Goal: Task Accomplishment & Management: Manage account settings

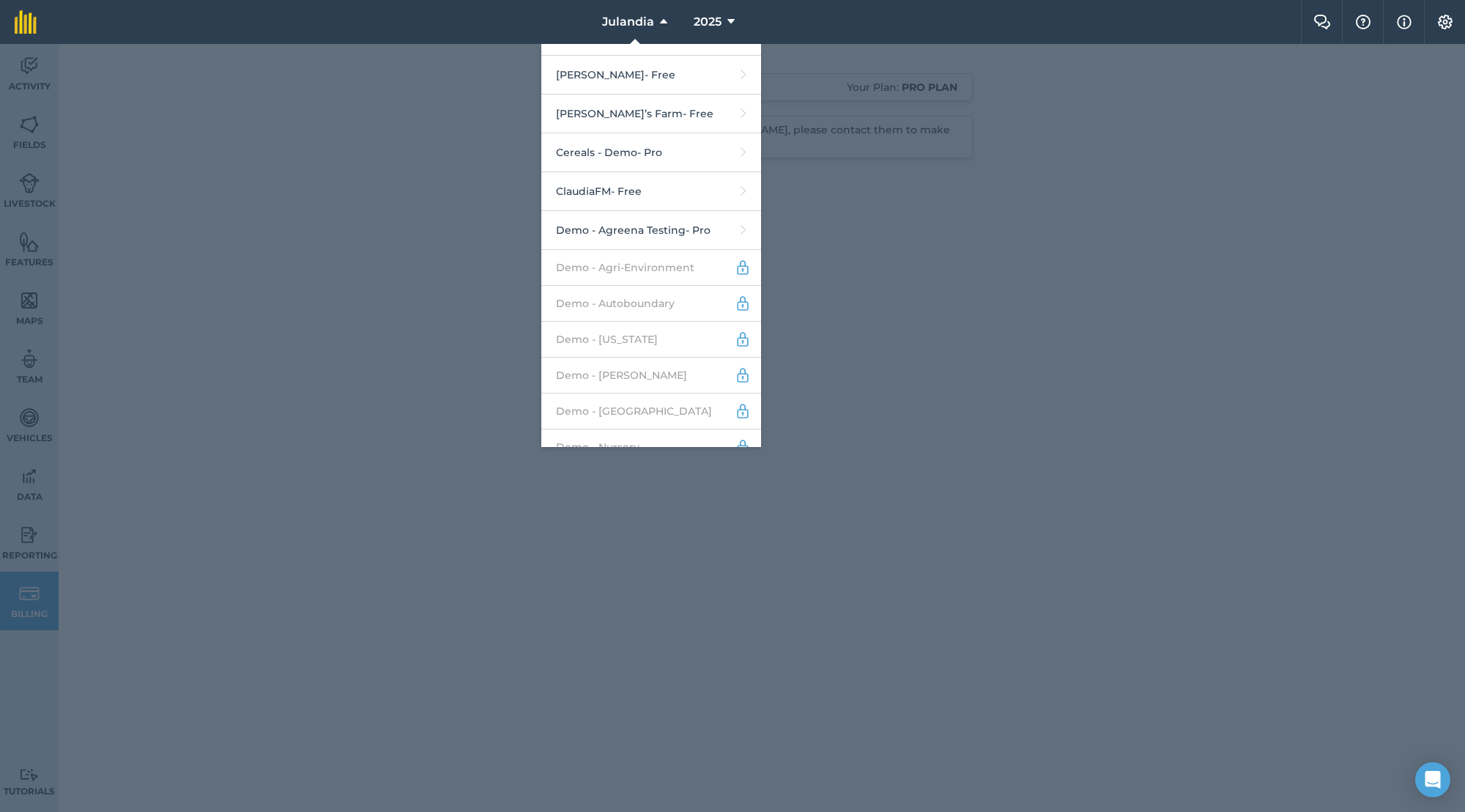
scroll to position [701, 0]
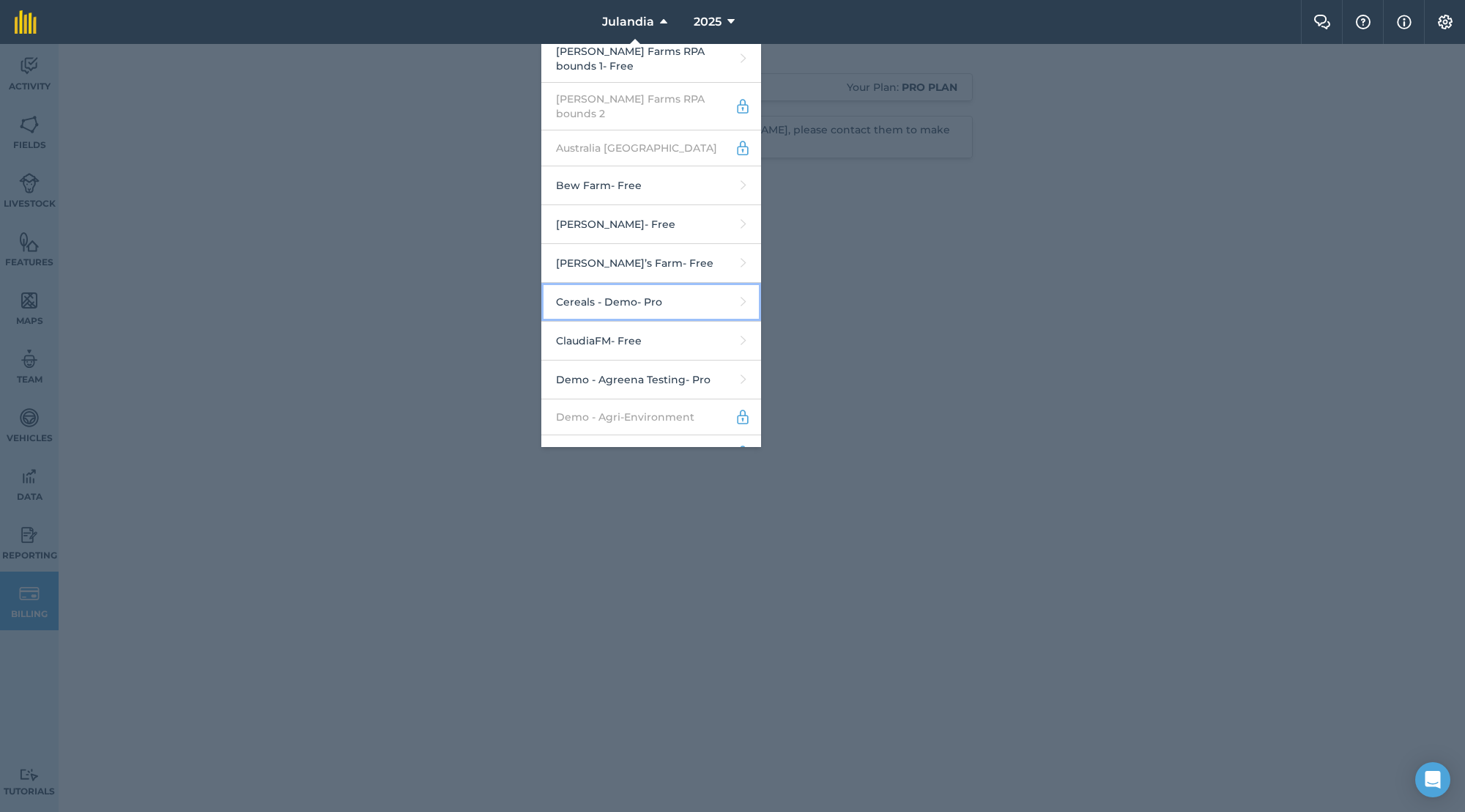
click at [671, 289] on link "Cereals - Demo - Pro" at bounding box center [651, 302] width 220 height 39
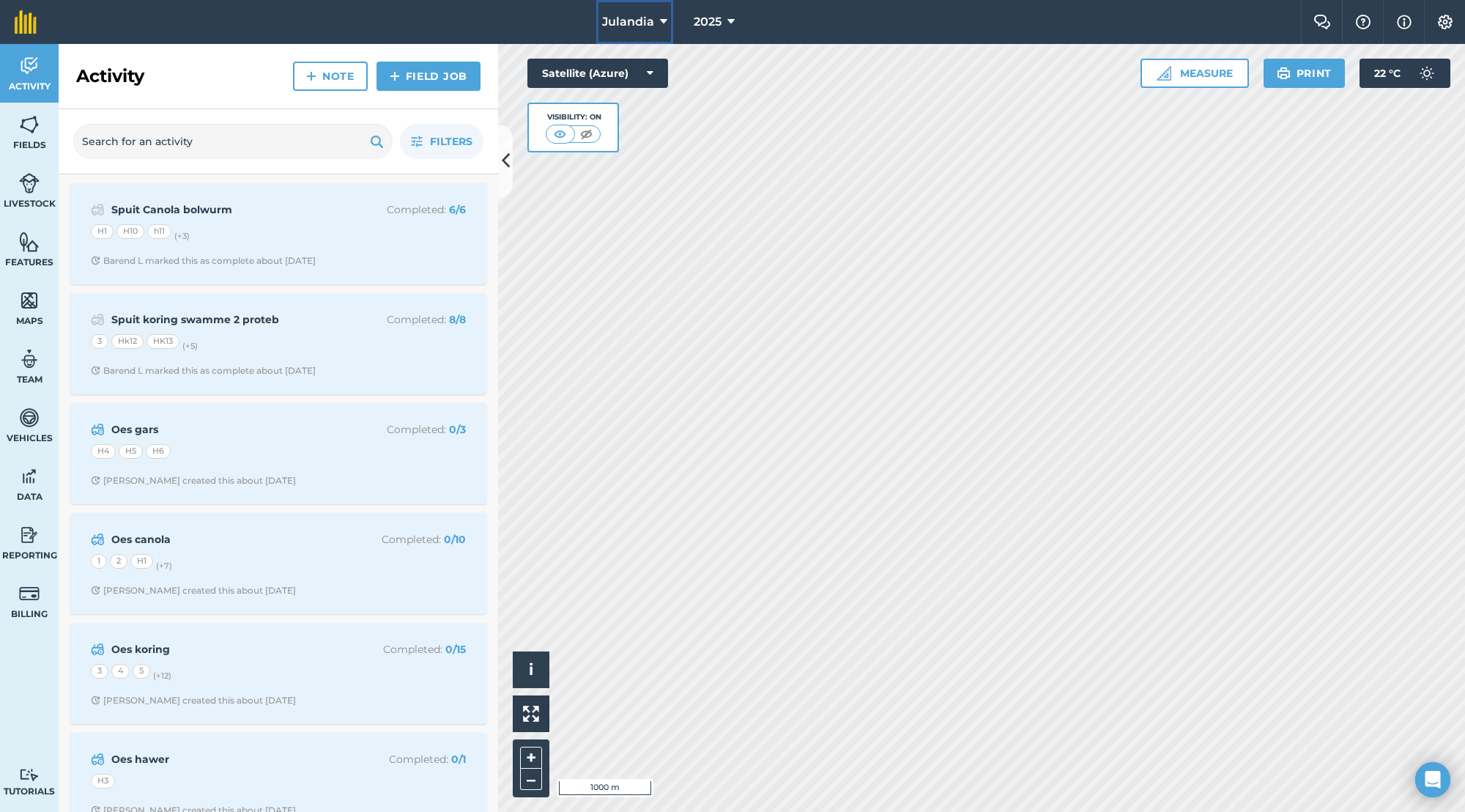
click at [626, 29] on span "Julandia" at bounding box center [628, 22] width 52 height 17
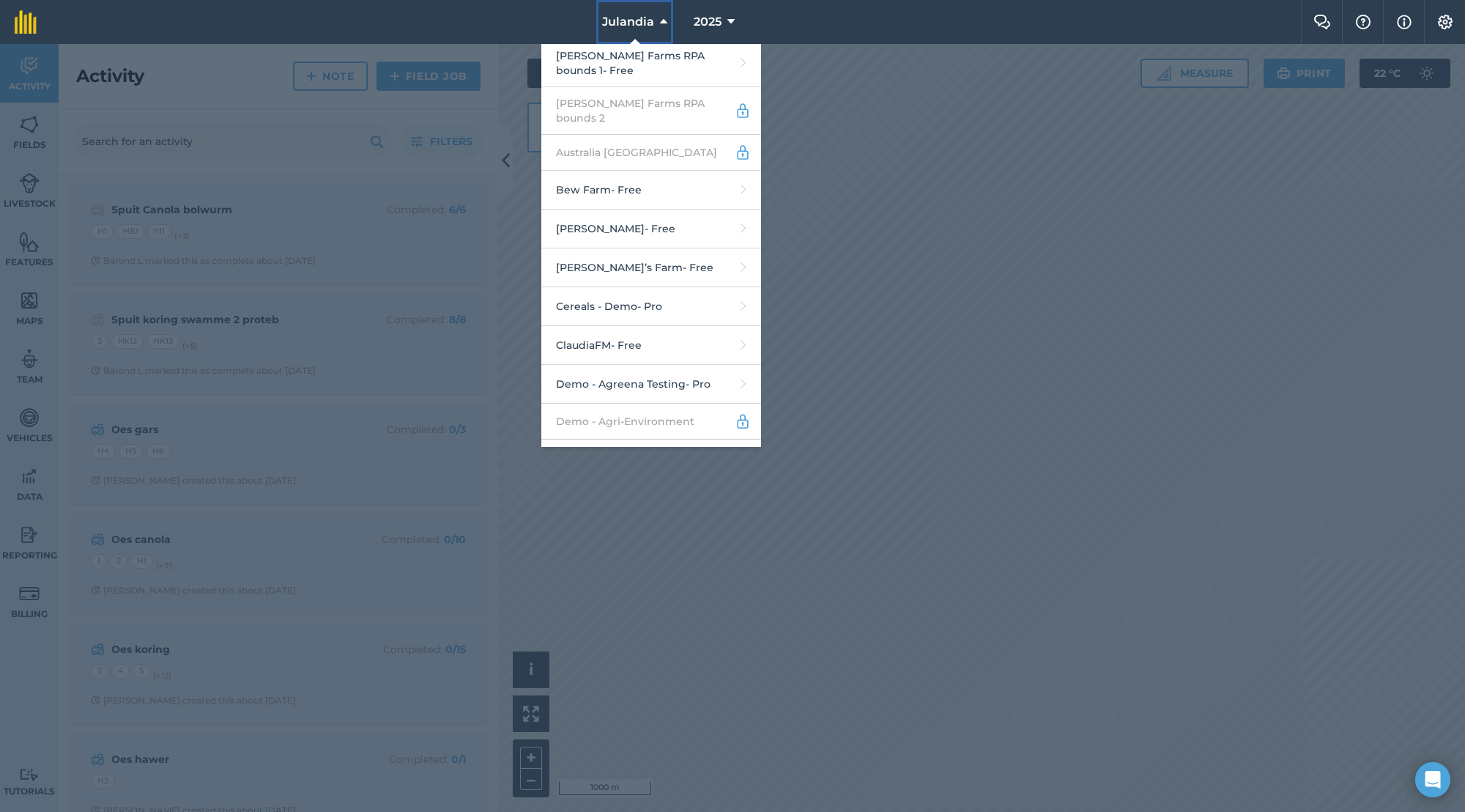
scroll to position [698, 0]
click at [688, 290] on link "Cereals - Demo - Pro" at bounding box center [651, 305] width 220 height 39
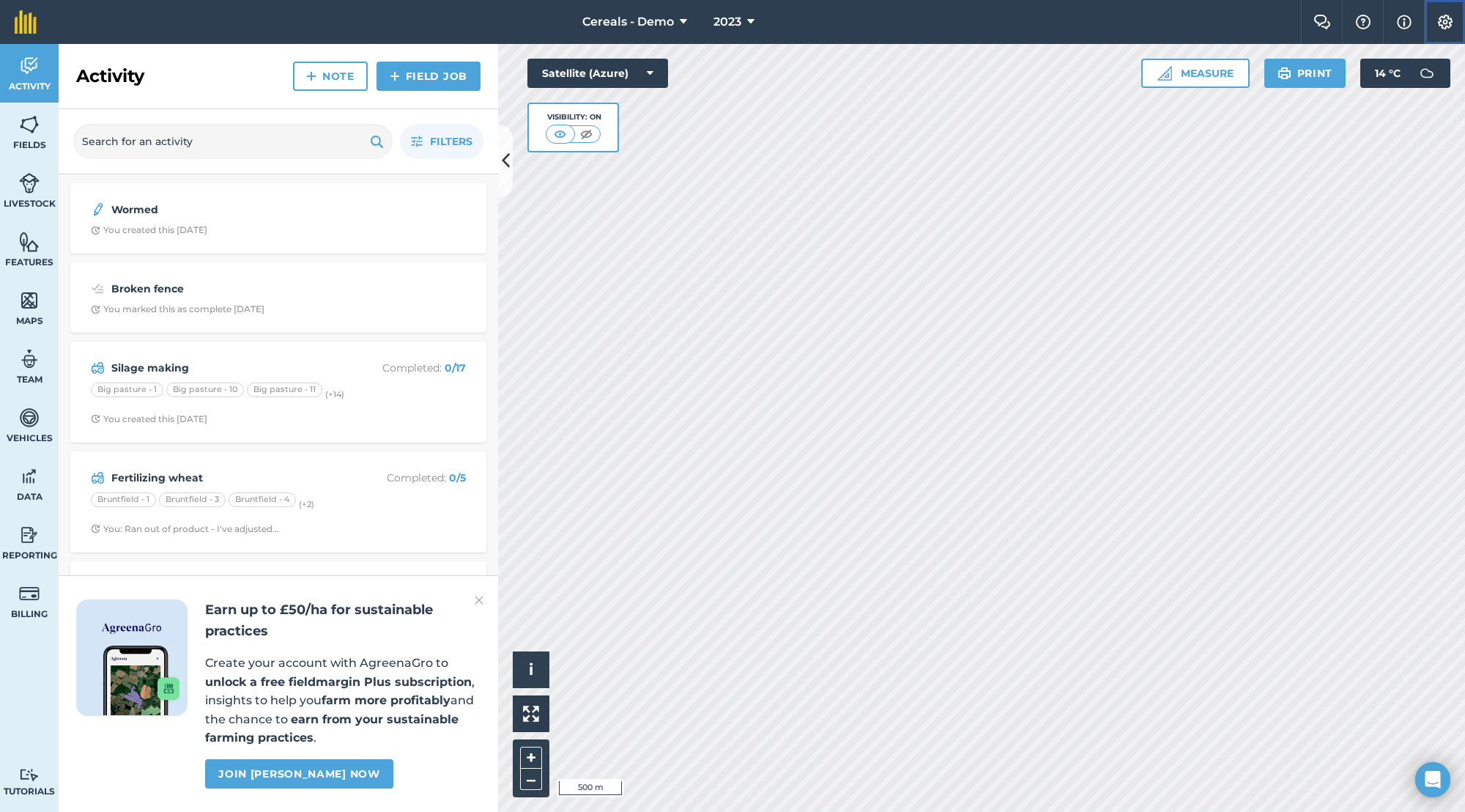
click at [1446, 33] on button "Settings" at bounding box center [1445, 21] width 41 height 44
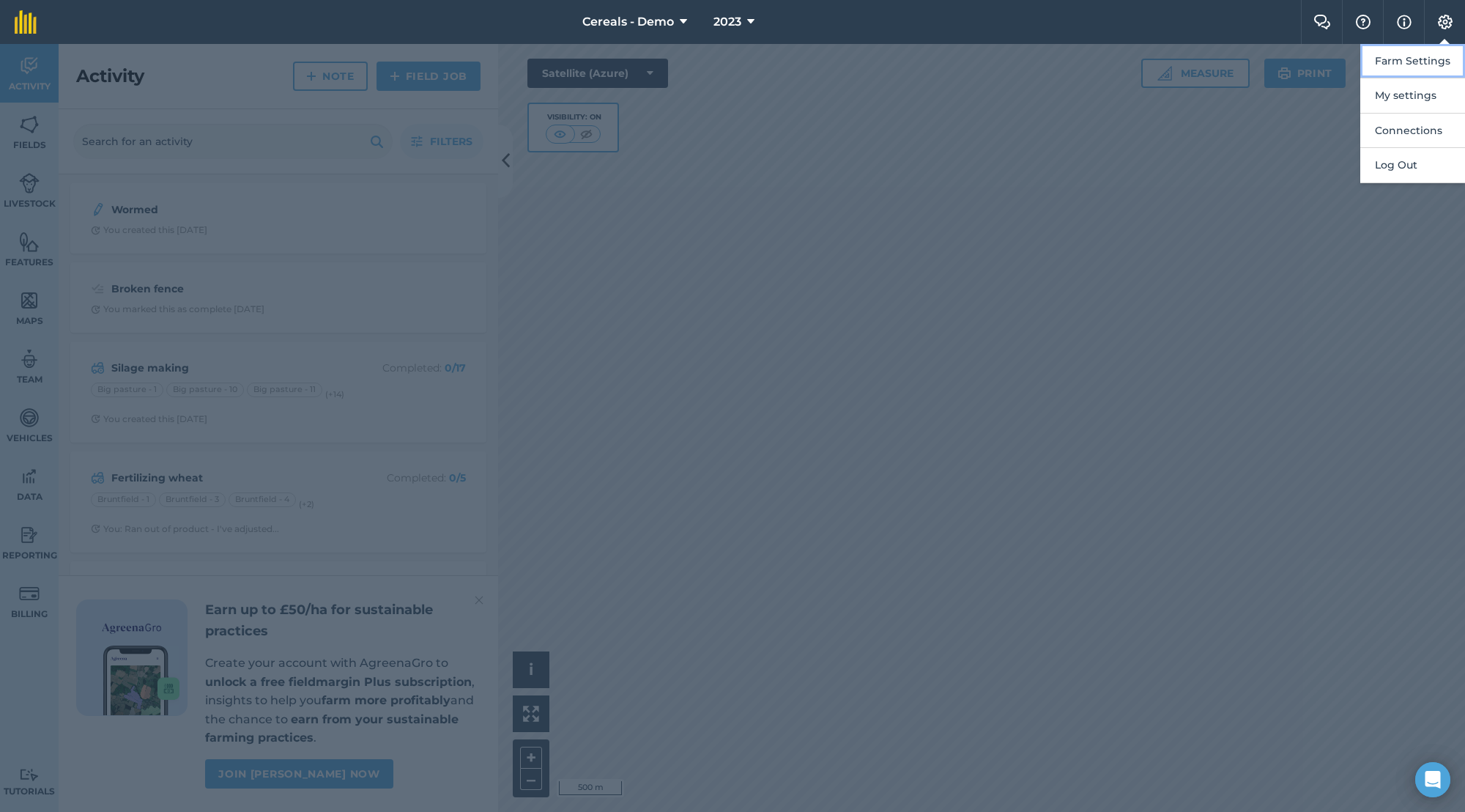
click at [1433, 66] on button "Farm Settings" at bounding box center [1413, 60] width 105 height 34
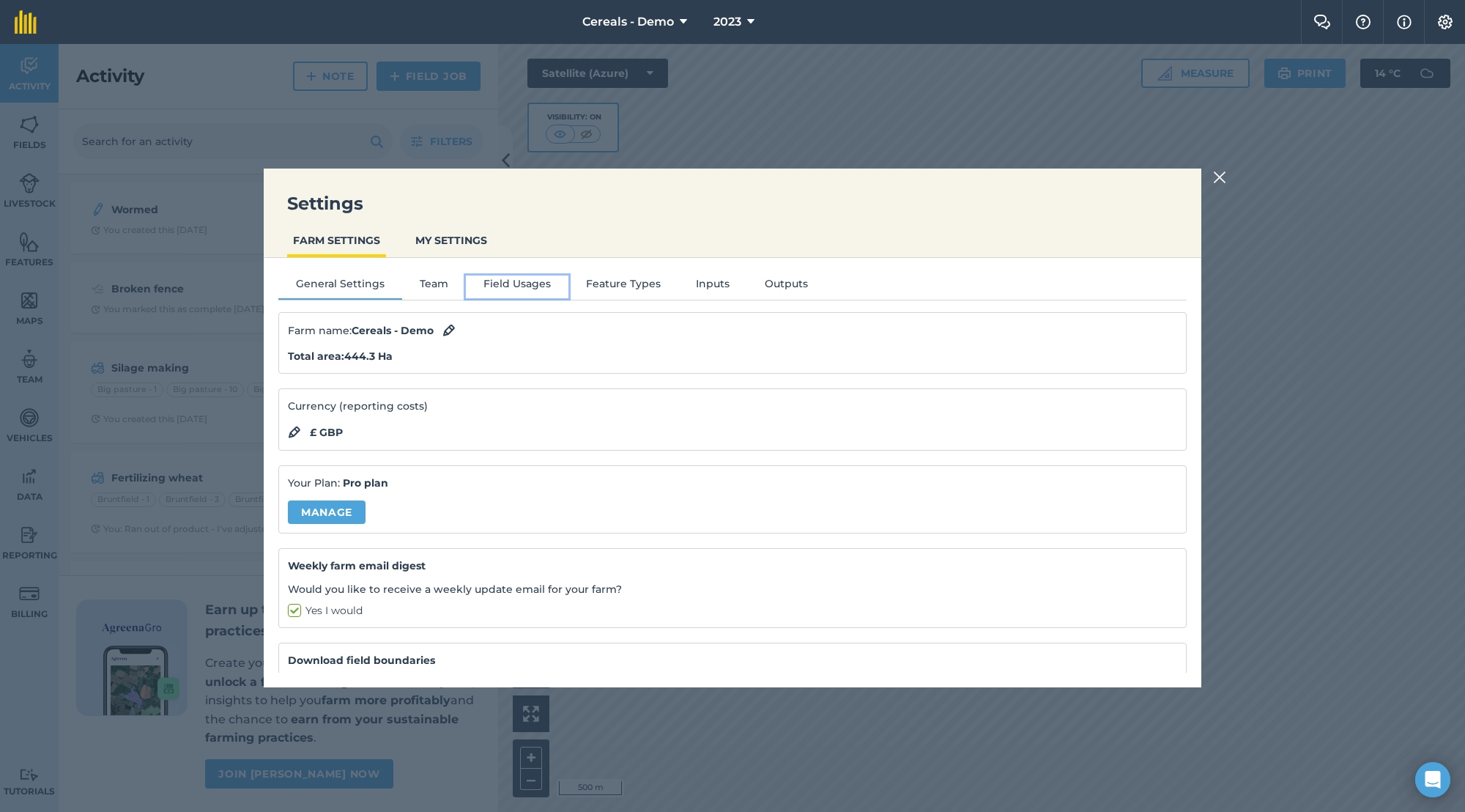
click at [503, 282] on button "Field Usages" at bounding box center [517, 286] width 103 height 22
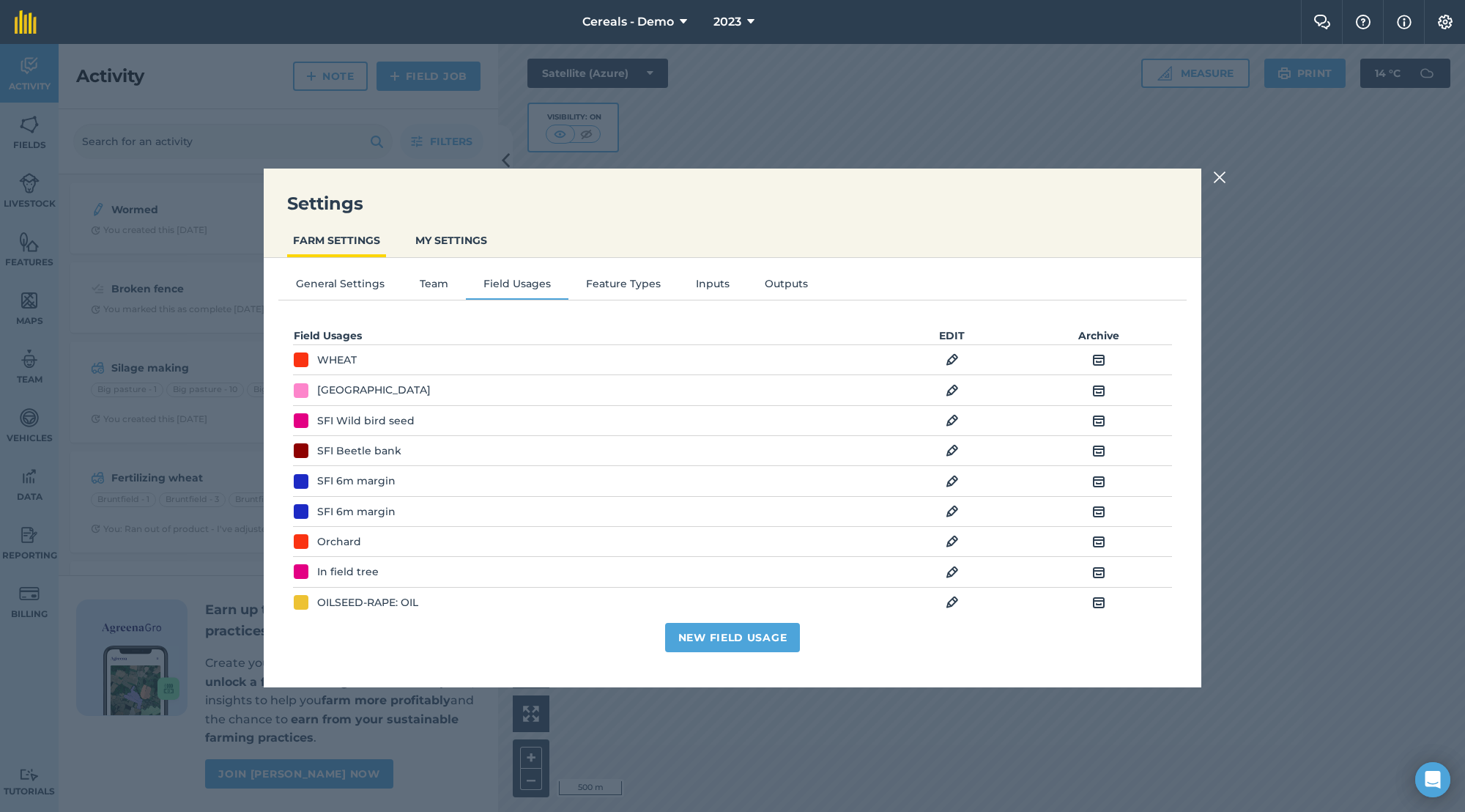
click at [1204, 176] on div "Settings FARM SETTINGS MY SETTINGS General Settings Team Field Usages Feature T…" at bounding box center [732, 427] width 1465 height 767
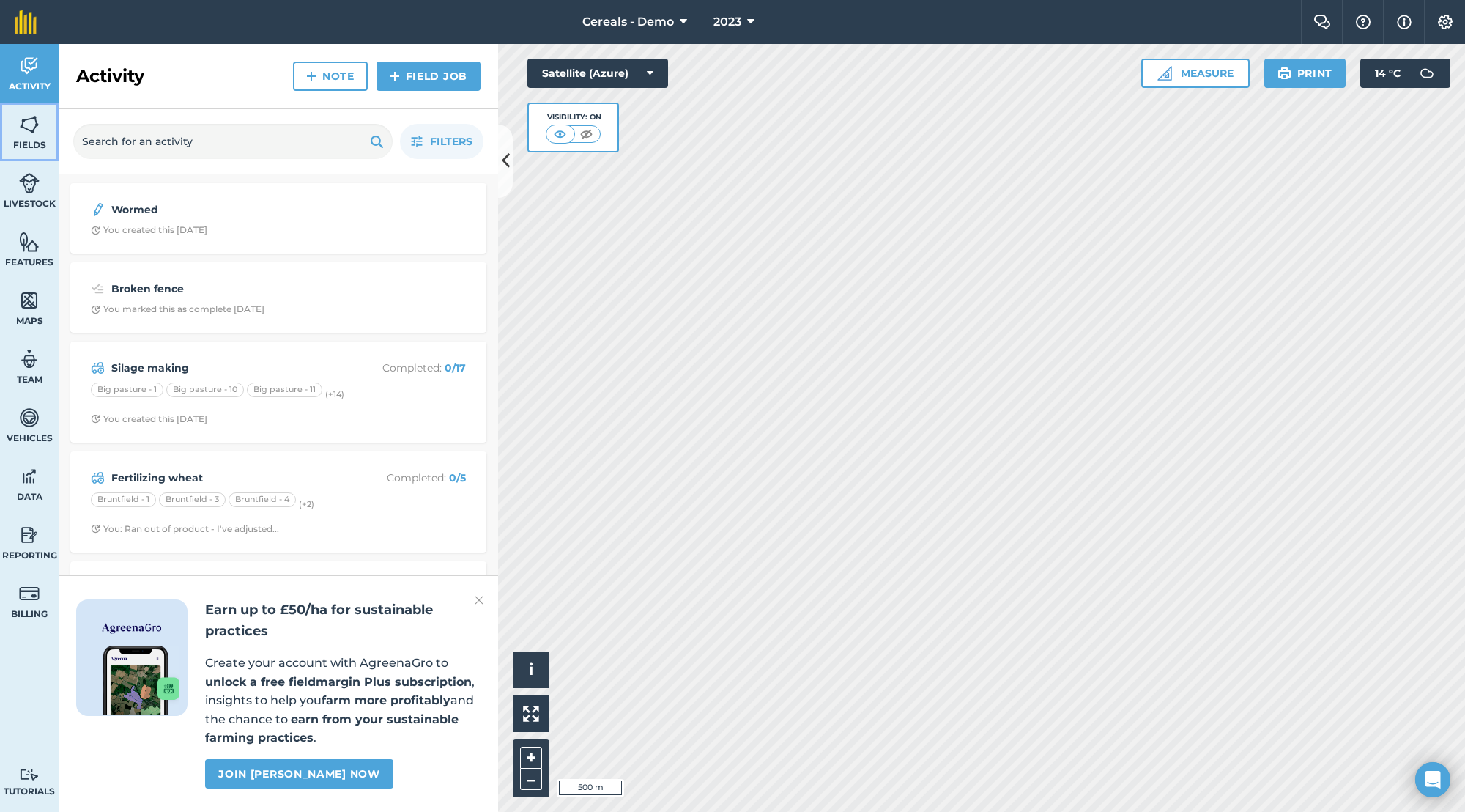
click at [44, 139] on span "Fields" at bounding box center [29, 145] width 59 height 12
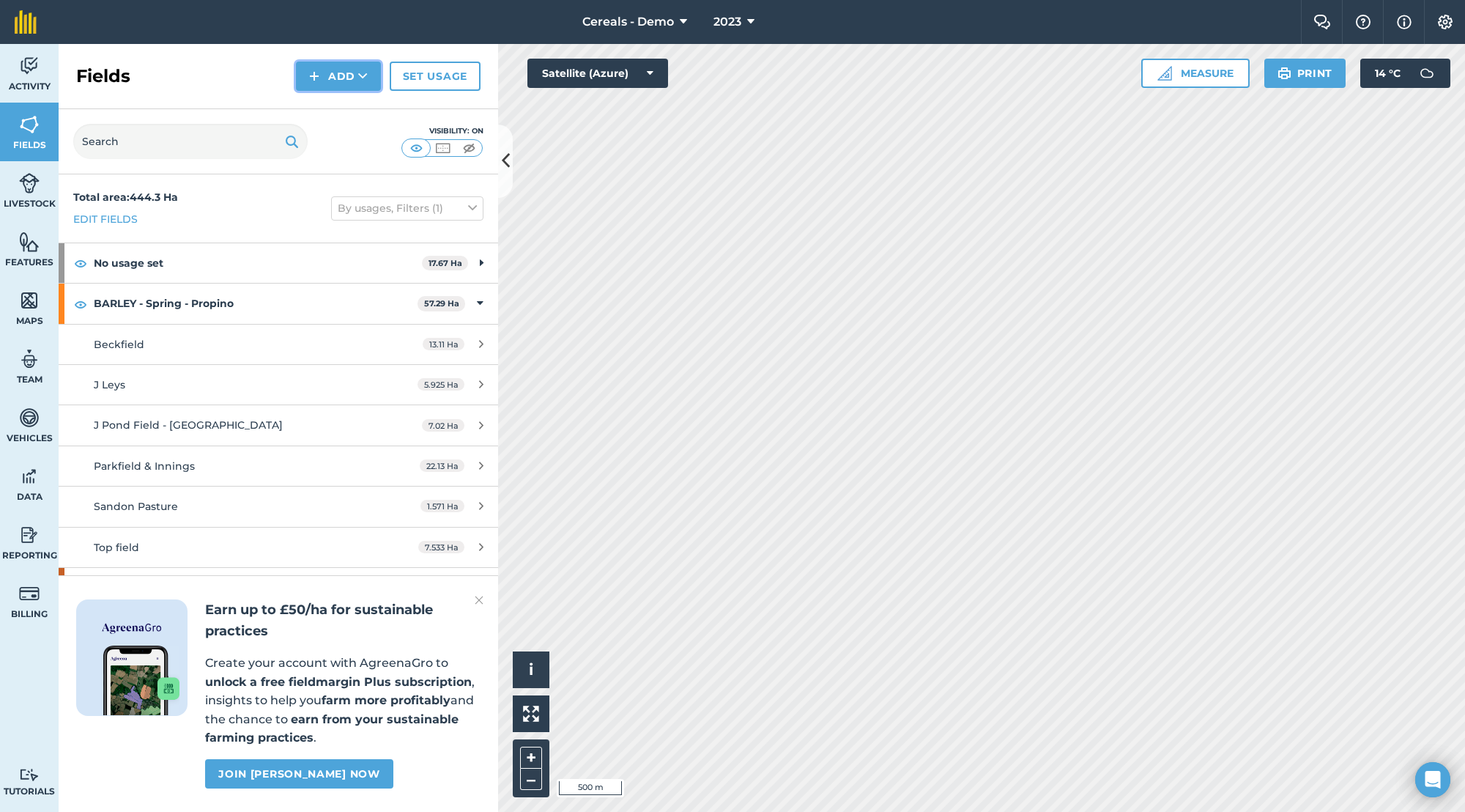
click at [375, 64] on button "Add" at bounding box center [338, 76] width 85 height 29
click at [331, 33] on nav "Cereals - Demo 2023" at bounding box center [675, 21] width 1249 height 44
click at [420, 83] on link "Set usage" at bounding box center [435, 76] width 91 height 29
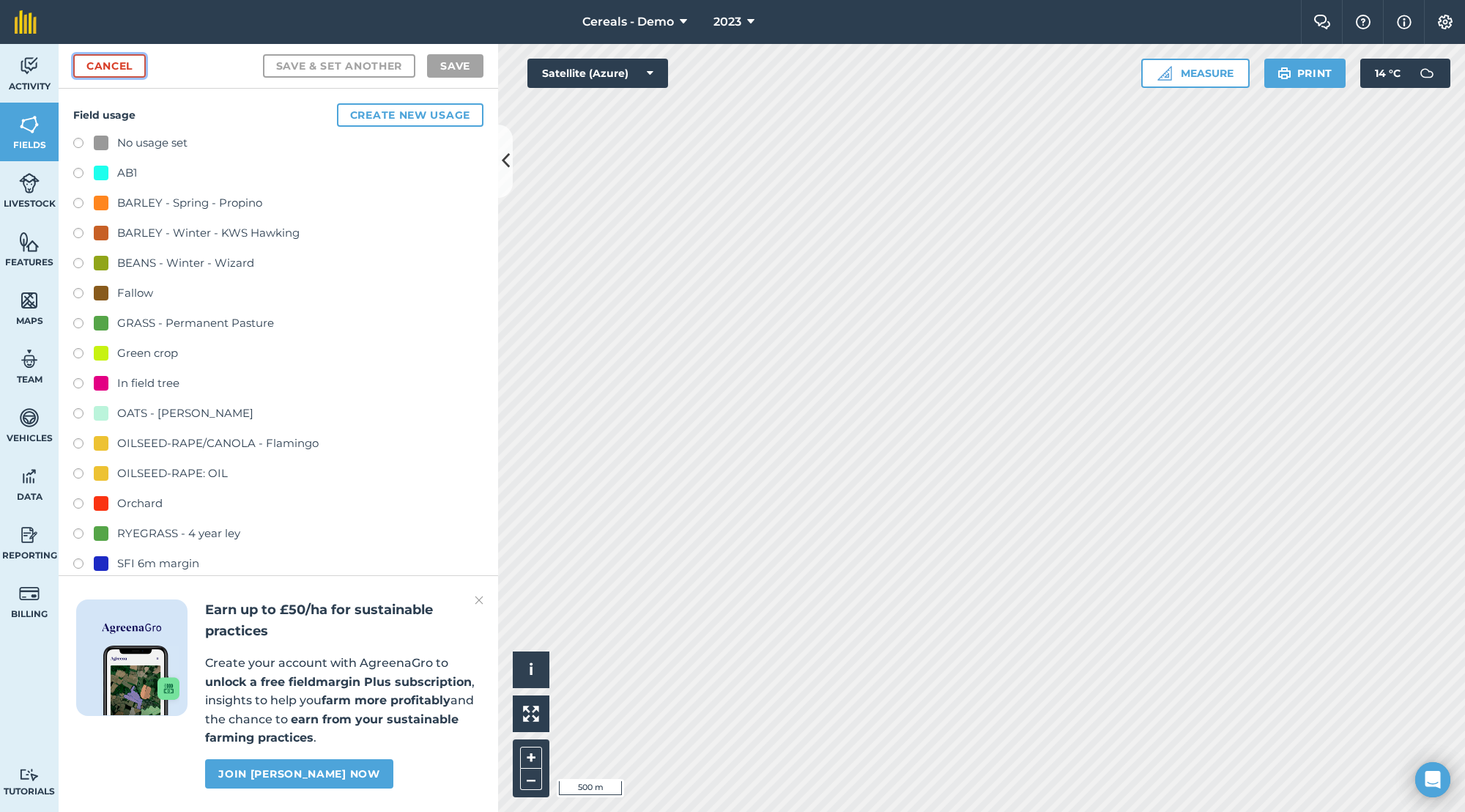
click at [116, 61] on link "Cancel" at bounding box center [109, 65] width 72 height 23
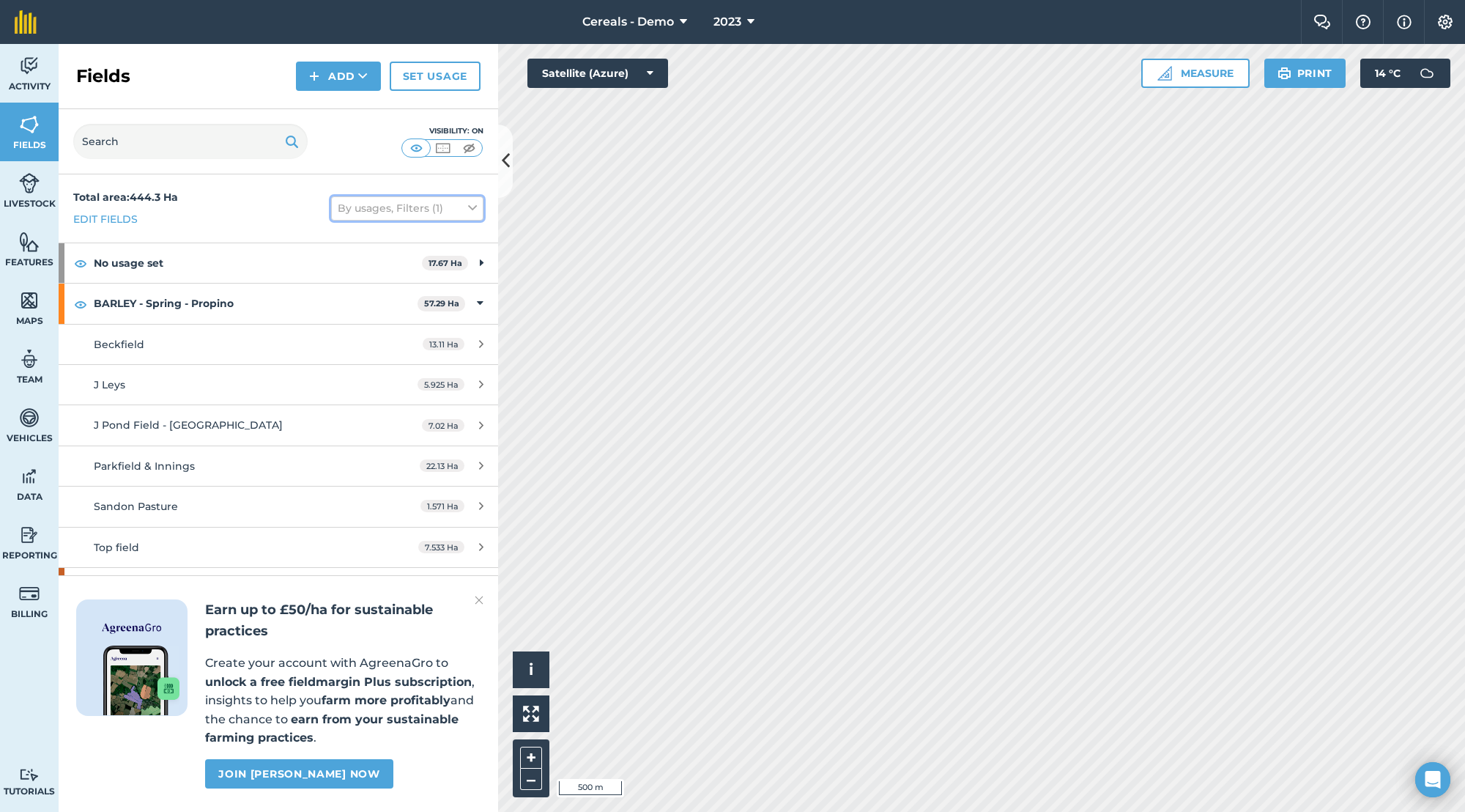
click at [468, 209] on icon at bounding box center [472, 208] width 9 height 16
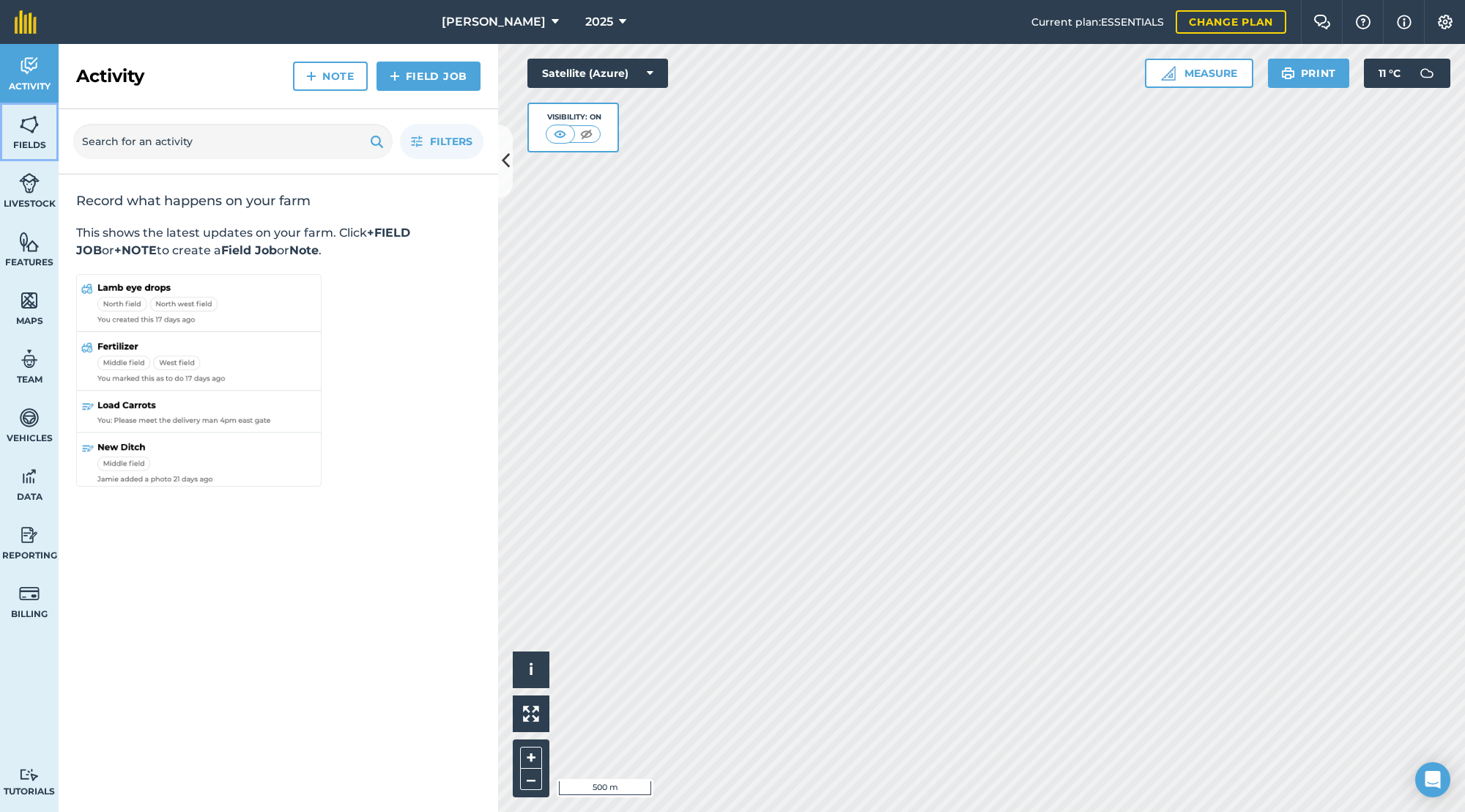
click at [49, 136] on link "Fields" at bounding box center [29, 132] width 59 height 59
